Goal: Find specific page/section: Find specific page/section

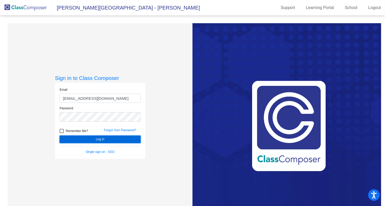
click at [126, 139] on button "Log In" at bounding box center [100, 139] width 81 height 7
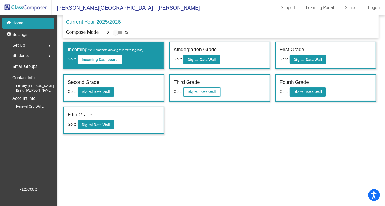
click at [210, 92] on b "Digital Data Wall" at bounding box center [201, 92] width 28 height 4
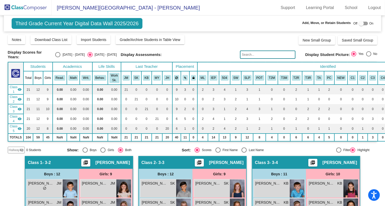
click at [262, 56] on input "text" at bounding box center [267, 55] width 55 height 8
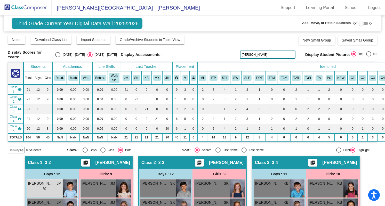
type input "[PERSON_NAME]"
click at [36, 13] on img at bounding box center [26, 7] width 52 height 15
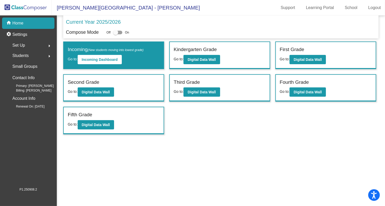
click at [330, 91] on div "Fourth Grade Go to: Digital Data Wall" at bounding box center [326, 88] width 100 height 27
click at [321, 90] on b "Digital Data Wall" at bounding box center [307, 92] width 28 height 4
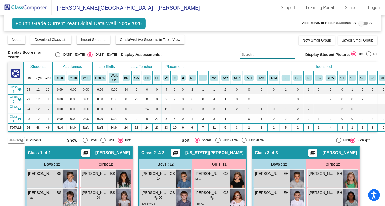
click at [245, 52] on input "text" at bounding box center [267, 55] width 55 height 8
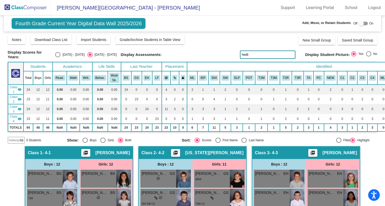
type input "[PERSON_NAME]"
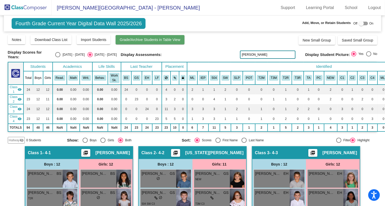
drag, startPoint x: 262, startPoint y: 52, endPoint x: 180, endPoint y: 43, distance: 82.7
click at [180, 43] on div "Display Scores for Years: [DATE] - [DATE] [DATE] - [DATE] Grade/Archive Student…" at bounding box center [192, 89] width 369 height 109
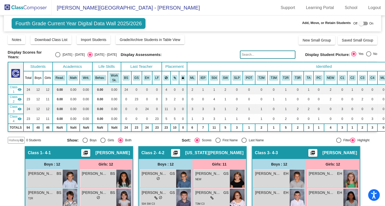
click at [24, 8] on img at bounding box center [26, 7] width 52 height 15
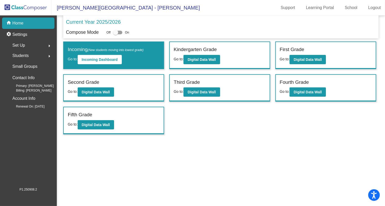
click at [288, 176] on mat-sidenav-content "Current Year 2025/2026 Compose Mode Off On Incoming (New students moving into l…" at bounding box center [221, 110] width 328 height 191
click at [217, 90] on button "Digital Data Wall" at bounding box center [201, 91] width 36 height 9
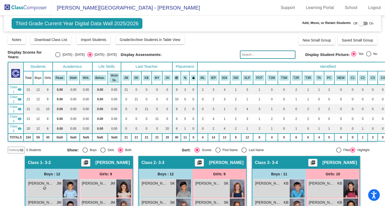
click at [265, 56] on input "text" at bounding box center [267, 55] width 55 height 8
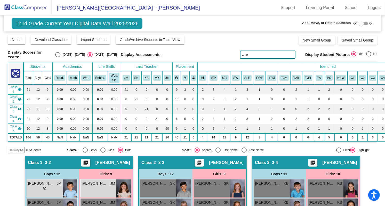
type input "[PERSON_NAME]"
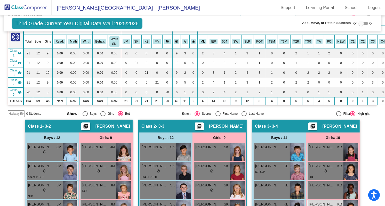
scroll to position [13, 0]
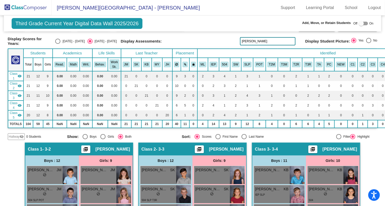
click at [254, 41] on input "[PERSON_NAME]" at bounding box center [267, 41] width 55 height 8
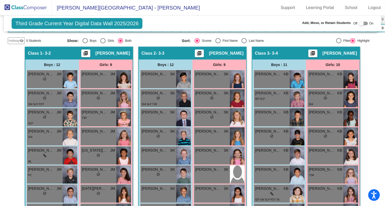
scroll to position [0, 0]
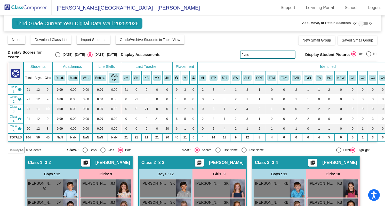
type input "franch"
click at [36, 8] on img at bounding box center [26, 7] width 52 height 15
